Goal: Information Seeking & Learning: Check status

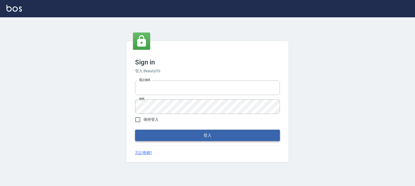
type input "0952331713"
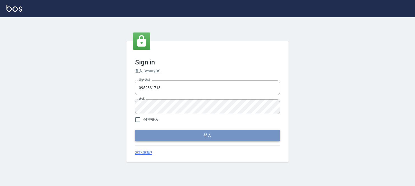
click at [217, 138] on button "登入" at bounding box center [207, 134] width 145 height 11
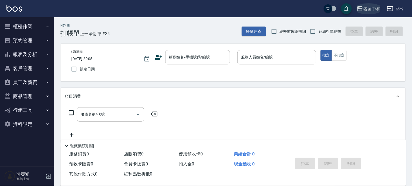
click at [369, 8] on div "名留中和" at bounding box center [372, 8] width 17 height 7
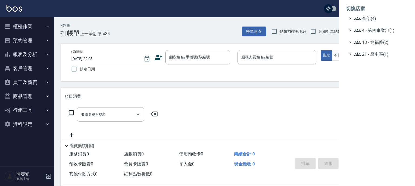
click at [39, 74] on div at bounding box center [207, 93] width 415 height 186
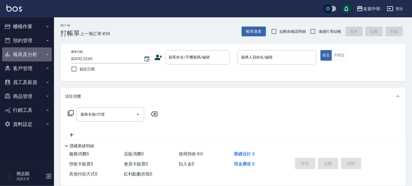
click at [48, 55] on icon "button" at bounding box center [47, 54] width 2 height 1
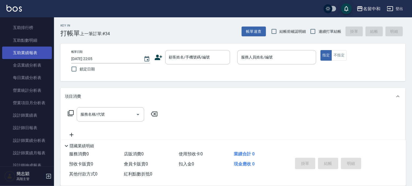
scroll to position [130, 0]
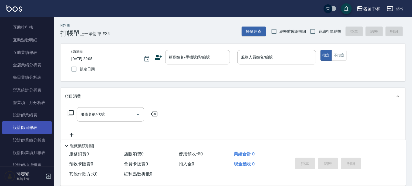
click at [30, 127] on link "設計師日報表" at bounding box center [27, 127] width 50 height 12
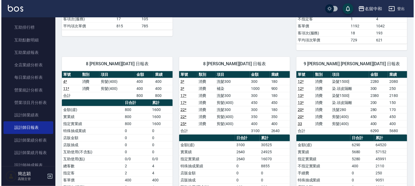
scroll to position [260, 0]
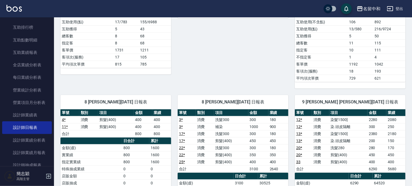
click at [372, 7] on div "名留中和" at bounding box center [372, 8] width 17 height 7
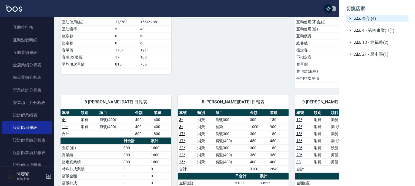
click at [368, 18] on span "全部(4)" at bounding box center [380, 18] width 52 height 6
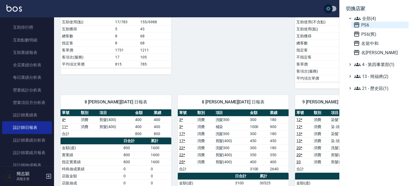
click at [367, 25] on span "PS6" at bounding box center [380, 25] width 53 height 6
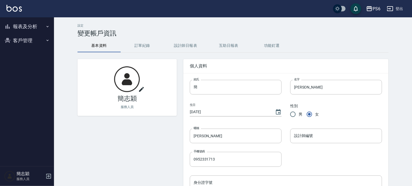
click at [47, 39] on icon "button" at bounding box center [47, 40] width 4 height 4
click at [48, 25] on icon "button" at bounding box center [47, 26] width 4 height 4
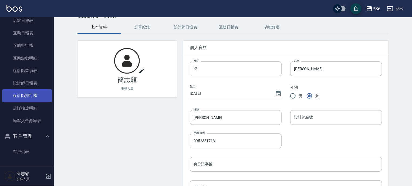
scroll to position [43, 0]
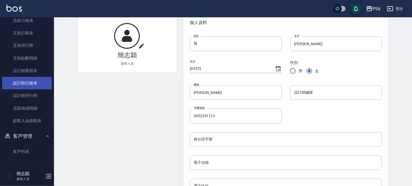
click at [29, 79] on link "設計師日報表" at bounding box center [27, 83] width 50 height 12
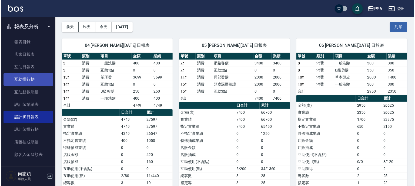
scroll to position [34, 0]
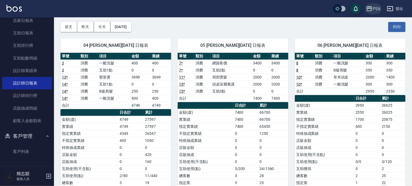
click at [378, 8] on div "PS6" at bounding box center [377, 8] width 8 height 7
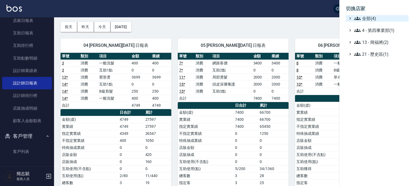
click at [358, 19] on icon at bounding box center [357, 18] width 6 height 3
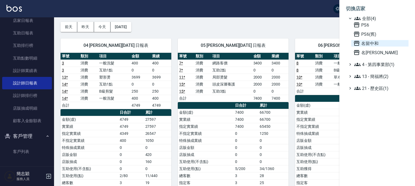
click at [371, 43] on span "名留中和" at bounding box center [380, 43] width 53 height 6
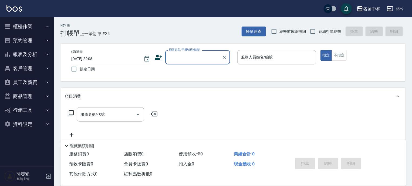
click at [46, 55] on icon "button" at bounding box center [47, 54] width 4 height 4
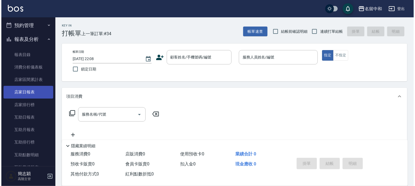
scroll to position [22, 0]
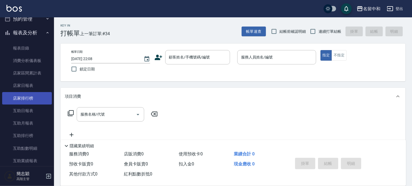
click at [29, 98] on link "店家排行榜" at bounding box center [27, 98] width 50 height 12
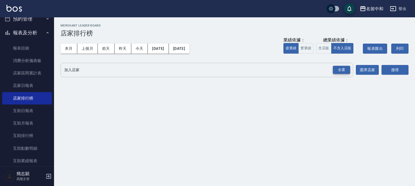
click at [345, 68] on div "全選" at bounding box center [341, 70] width 17 height 8
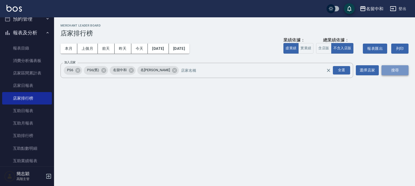
click at [400, 72] on button "搜尋" at bounding box center [395, 70] width 27 height 10
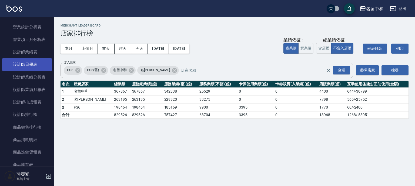
scroll to position [195, 0]
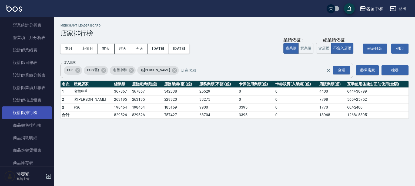
click at [31, 111] on link "設計師排行榜" at bounding box center [27, 112] width 50 height 12
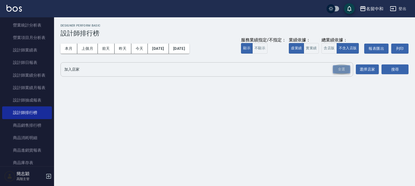
click at [340, 67] on div "全選" at bounding box center [341, 69] width 17 height 8
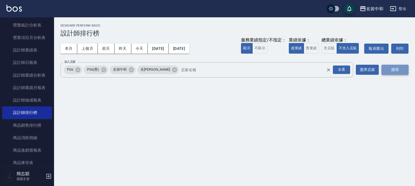
click at [400, 70] on button "搜尋" at bounding box center [395, 70] width 27 height 10
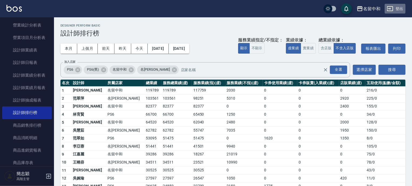
click at [401, 6] on button "登出" at bounding box center [395, 9] width 21 height 10
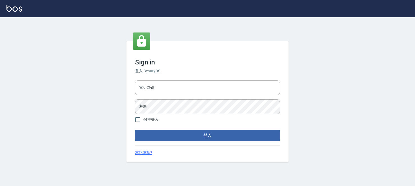
type input "0952331713"
